Goal: Find specific page/section: Locate a particular part of the current website

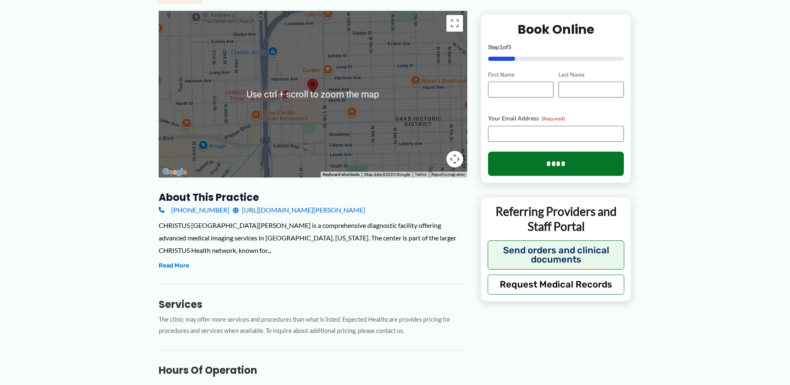
scroll to position [167, 0]
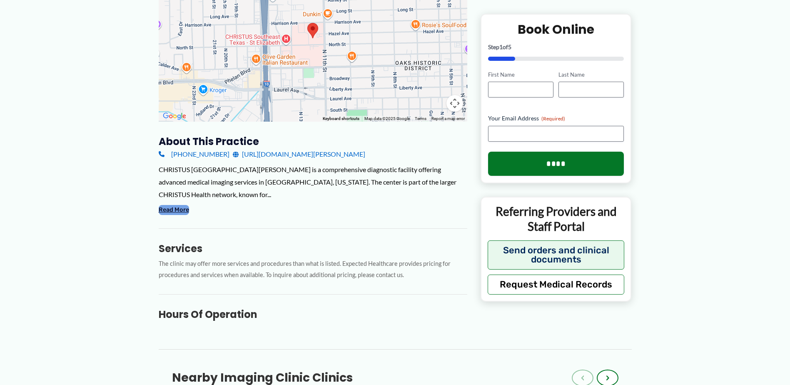
click at [173, 206] on button "Read More" at bounding box center [174, 210] width 30 height 10
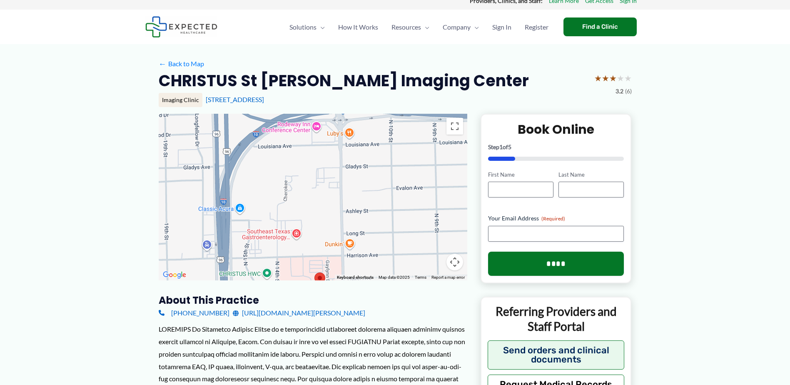
scroll to position [0, 0]
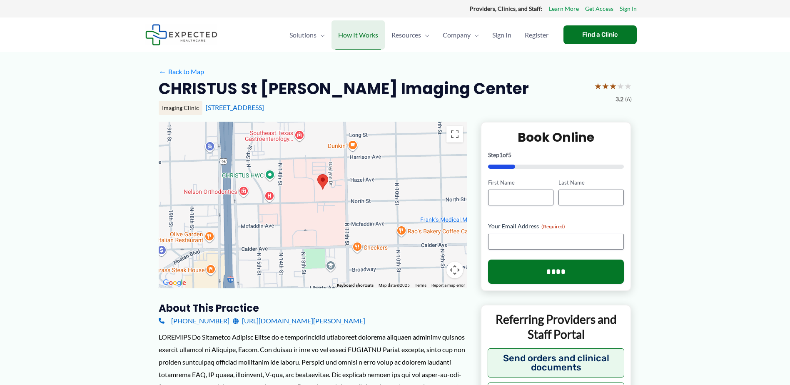
drag, startPoint x: 352, startPoint y: 165, endPoint x: 352, endPoint y: 40, distance: 125.4
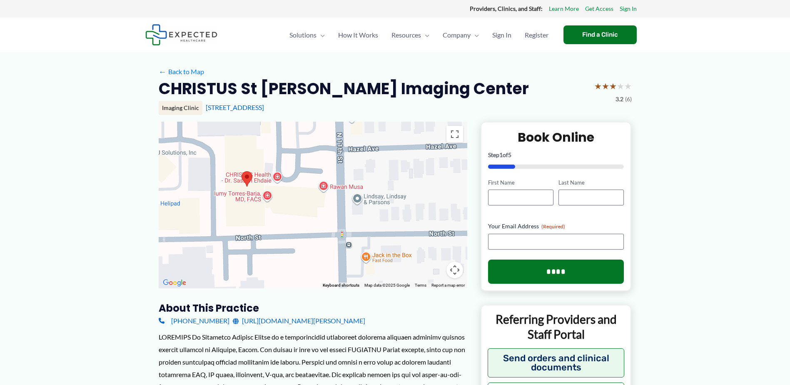
drag, startPoint x: 406, startPoint y: 195, endPoint x: 302, endPoint y: 173, distance: 105.9
